Goal: Task Accomplishment & Management: Manage account settings

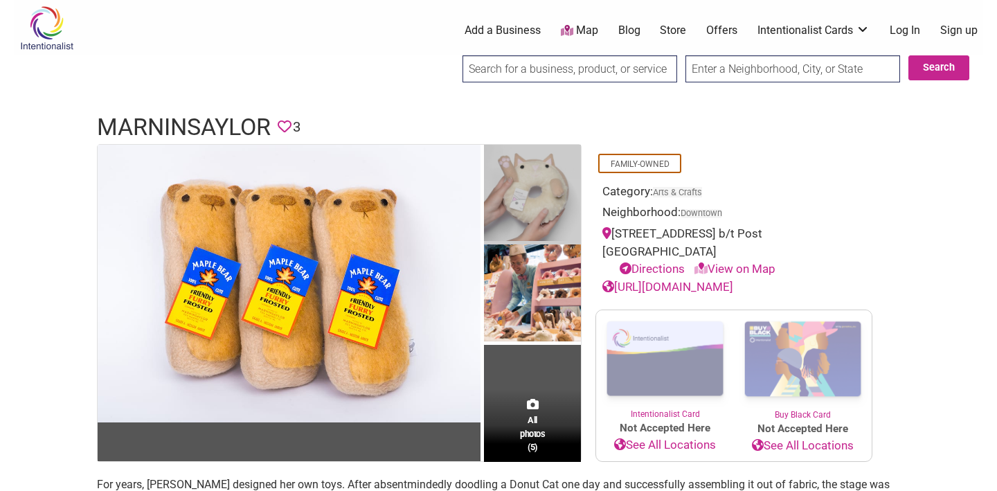
scroll to position [73, 0]
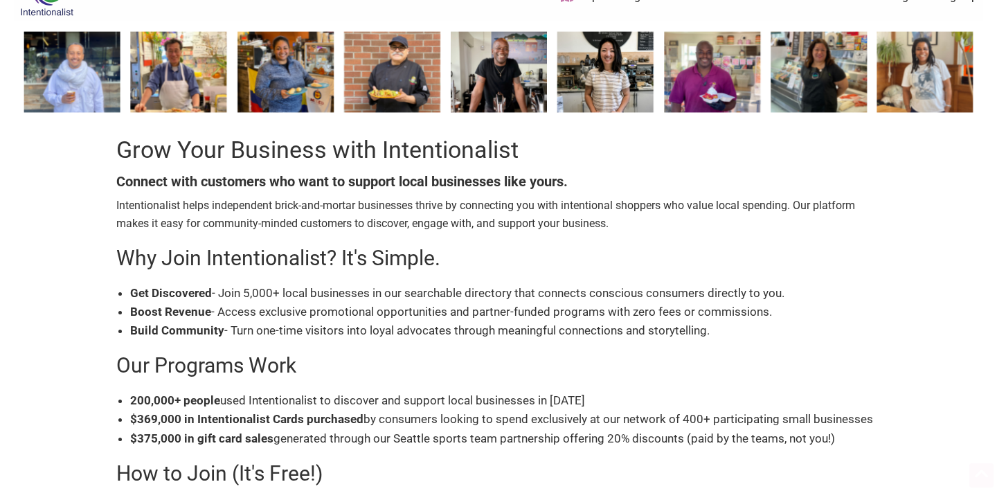
scroll to position [325, 0]
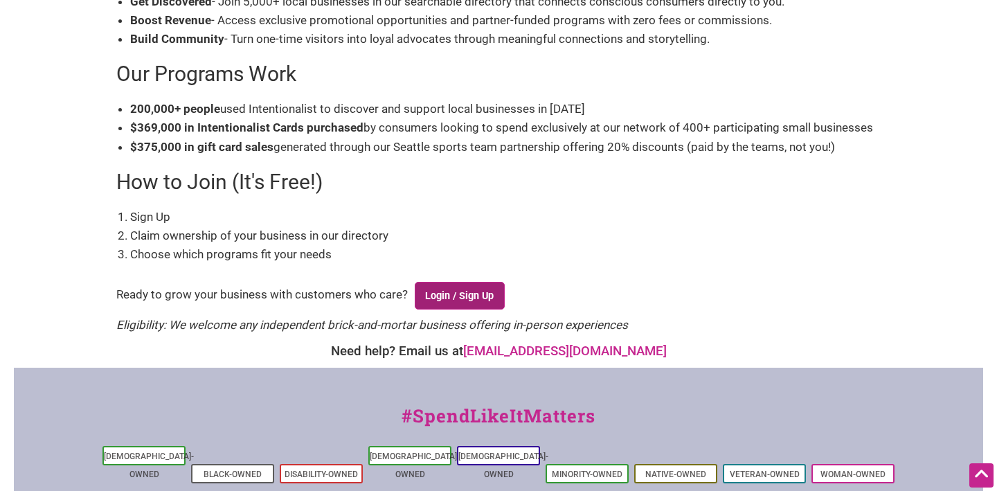
click at [461, 291] on link "Login / Sign Up" at bounding box center [460, 296] width 90 height 28
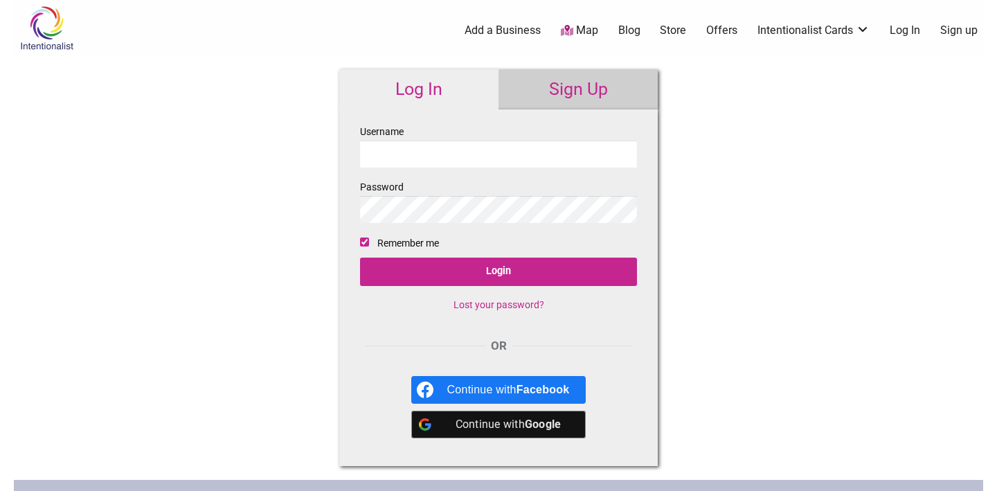
type input "MarninSaylor"
click at [498, 272] on input "Login" at bounding box center [498, 271] width 277 height 28
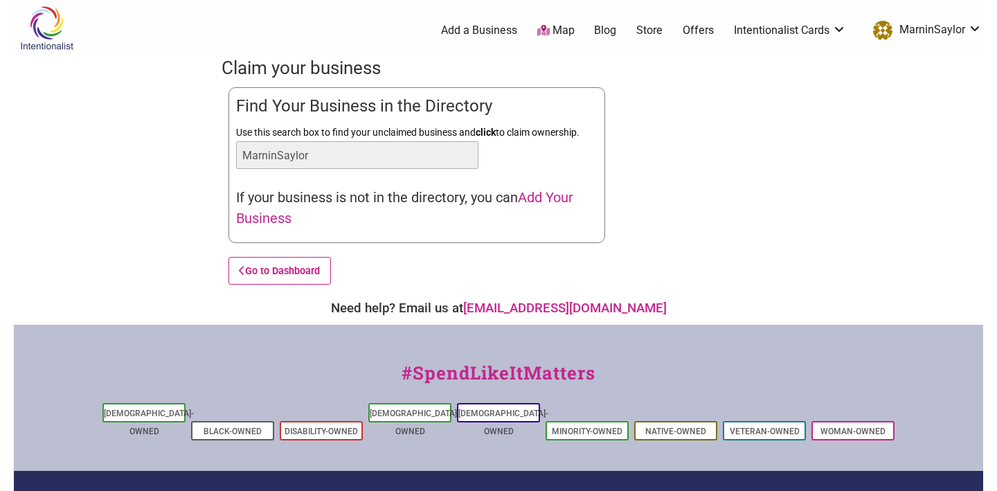
type input "MarninSaylor"
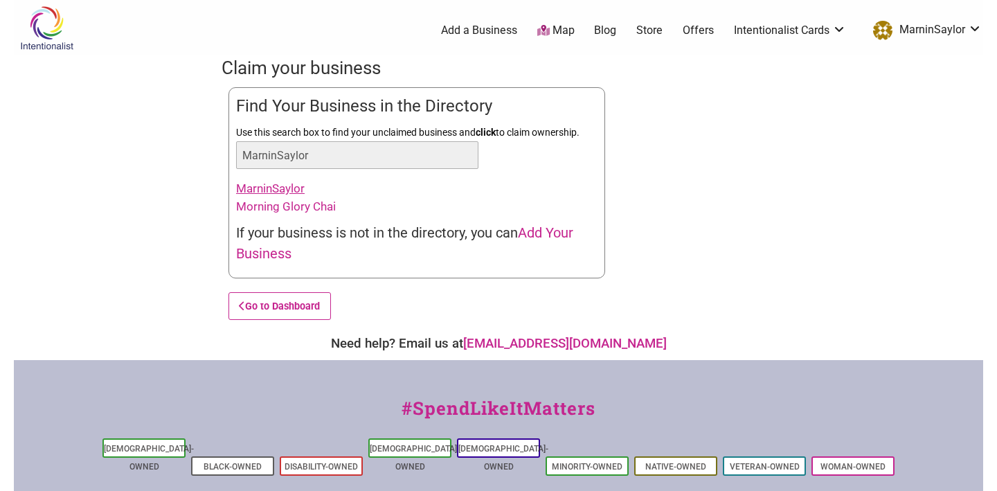
click at [289, 185] on link "MarninSaylor" at bounding box center [270, 188] width 69 height 14
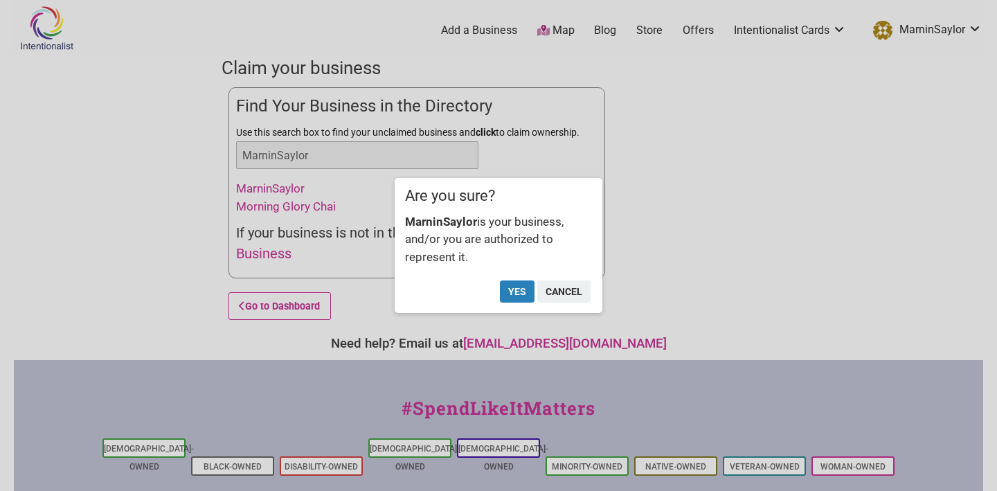
click at [520, 291] on button "Yes" at bounding box center [517, 291] width 35 height 22
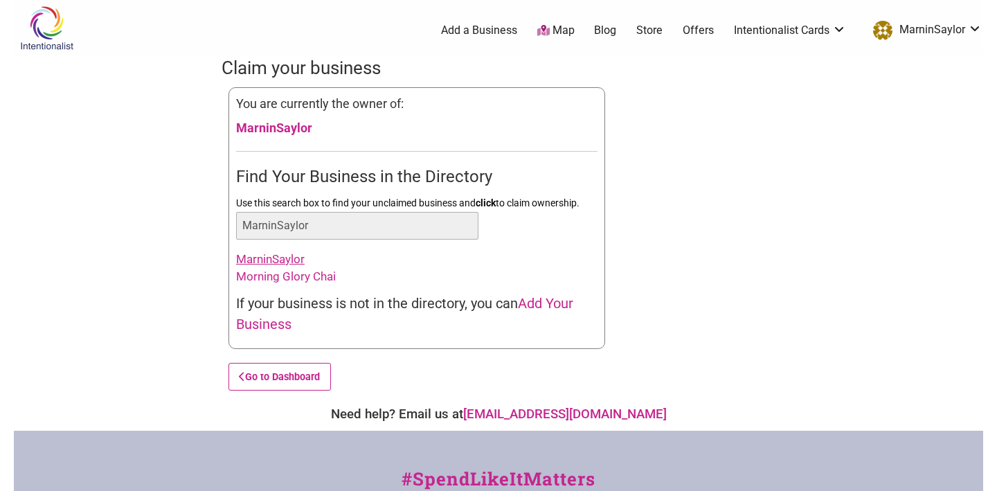
click at [273, 260] on link "MarninSaylor" at bounding box center [270, 259] width 69 height 14
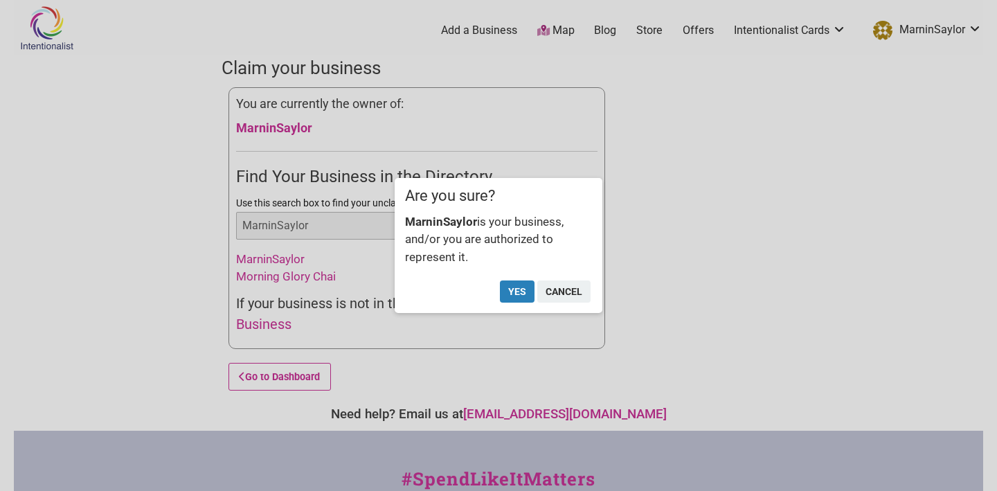
click at [514, 294] on button "Yes" at bounding box center [517, 291] width 35 height 22
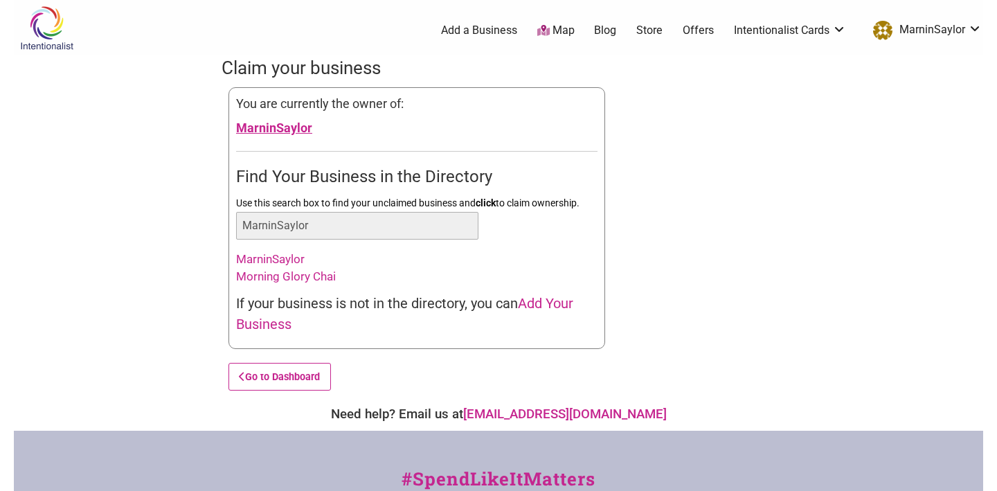
click at [277, 129] on link "MarninSaylor" at bounding box center [274, 127] width 76 height 15
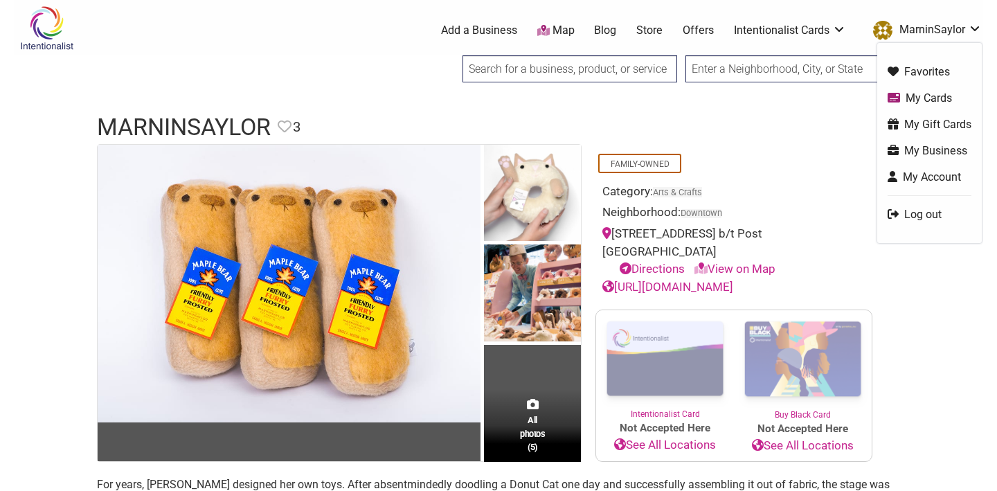
click at [918, 147] on link "My Business" at bounding box center [929, 151] width 84 height 16
